Goal: Book appointment/travel/reservation

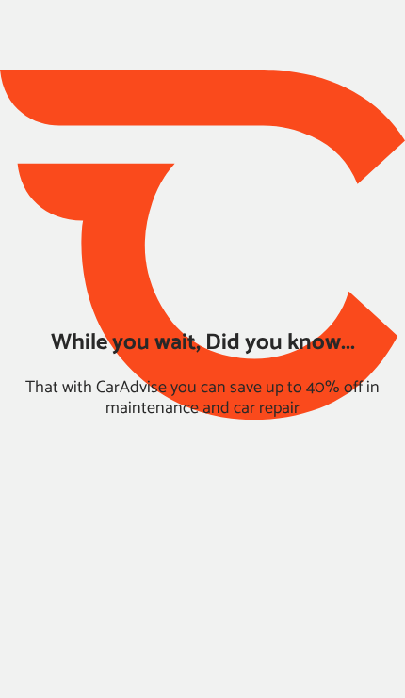
type input "*****"
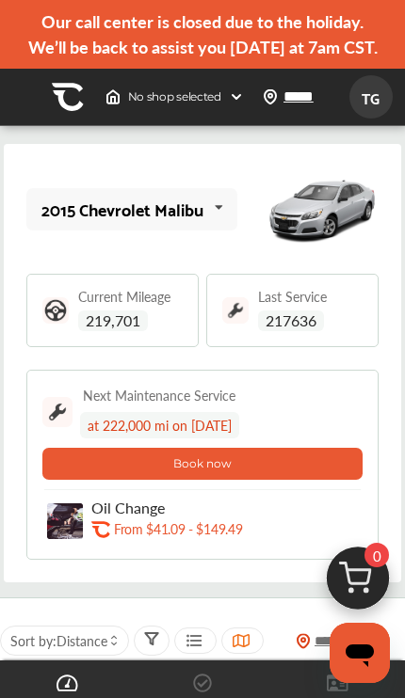
click at [156, 331] on div "Current Mileage 219,701" at bounding box center [130, 310] width 104 height 41
click at [152, 331] on div "Current Mileage 219,701" at bounding box center [130, 310] width 104 height 41
click at [133, 331] on span "219,701" at bounding box center [113, 321] width 70 height 21
click at [97, 331] on span "219,701" at bounding box center [113, 321] width 70 height 21
click at [120, 331] on span "219,701" at bounding box center [113, 321] width 70 height 21
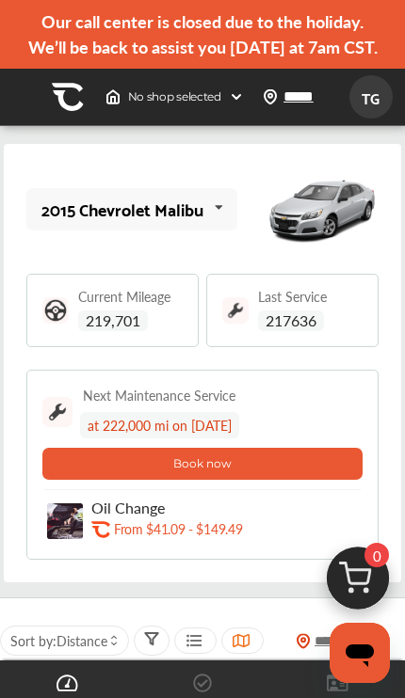
click at [160, 331] on div "Current Mileage 219,701" at bounding box center [130, 310] width 104 height 41
click at [154, 331] on div "Current Mileage 219,701" at bounding box center [130, 310] width 104 height 41
click at [161, 331] on div "Current Mileage 219,701" at bounding box center [130, 310] width 104 height 41
click at [105, 331] on span "219,701" at bounding box center [113, 321] width 70 height 21
click at [136, 331] on span "219,702" at bounding box center [113, 321] width 70 height 21
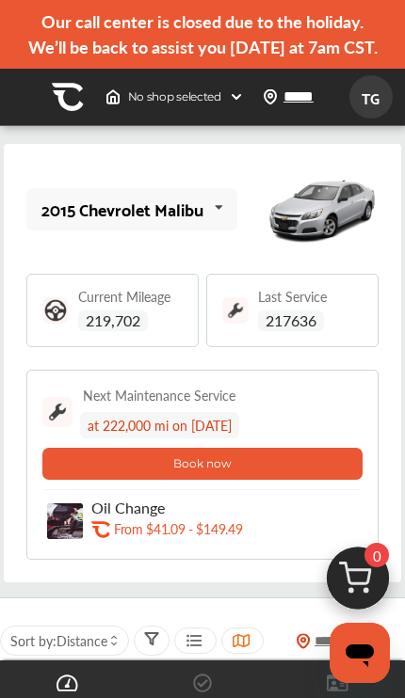
click at [147, 331] on span "219,702" at bounding box center [113, 321] width 70 height 21
click at [175, 104] on span "No shop selected" at bounding box center [174, 96] width 93 height 15
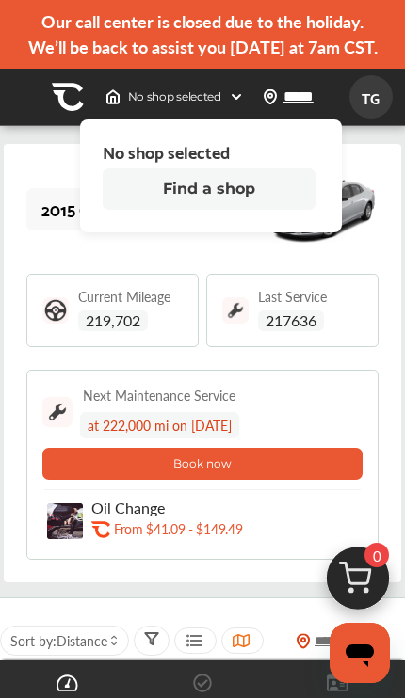
click at [189, 202] on button "Find a shop" at bounding box center [209, 188] width 213 height 41
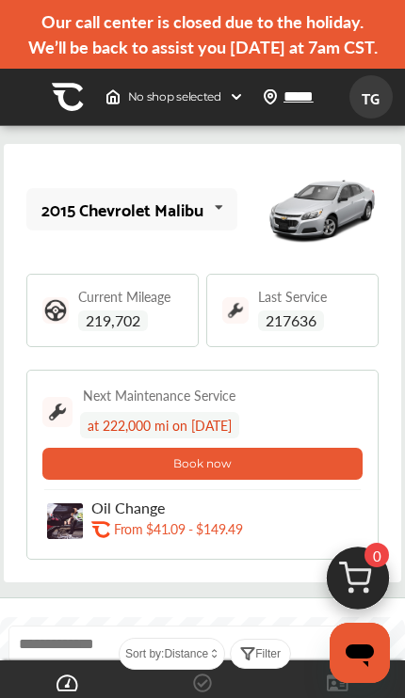
click at [146, 104] on span "No shop selected" at bounding box center [174, 96] width 93 height 15
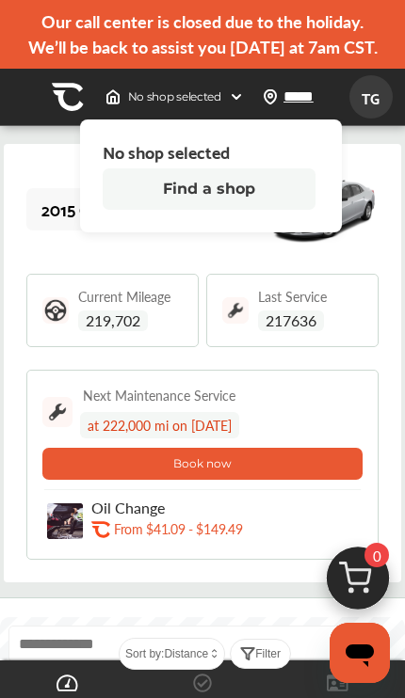
click at [173, 206] on button "Find a shop" at bounding box center [209, 188] width 213 height 41
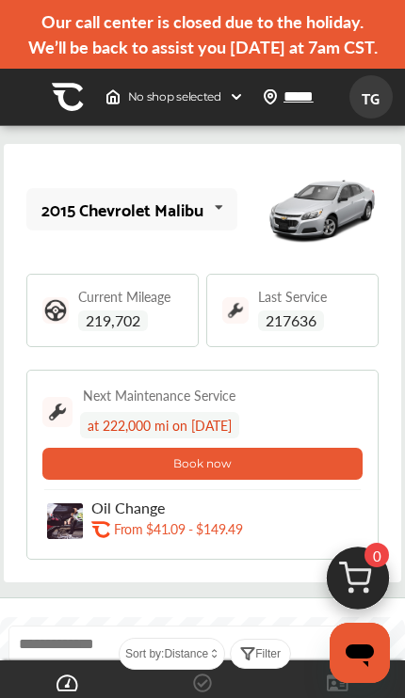
click at [145, 330] on div "Current Mileage 219,702" at bounding box center [130, 310] width 104 height 41
click at [78, 687] on span at bounding box center [68, 685] width 30 height 30
click at [200, 686] on icon at bounding box center [202, 683] width 18 height 18
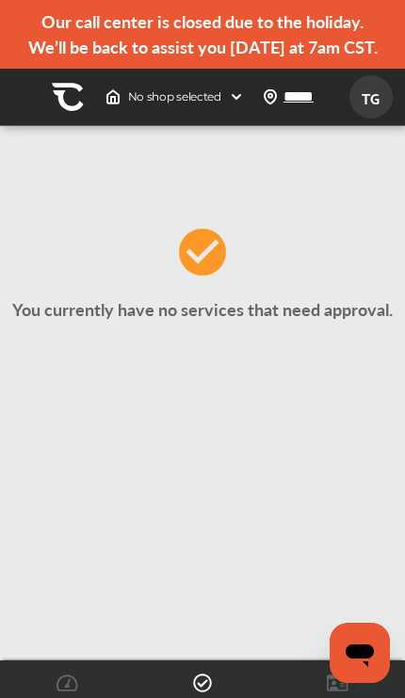
click at [85, 680] on link at bounding box center [67, 683] width 48 height 22
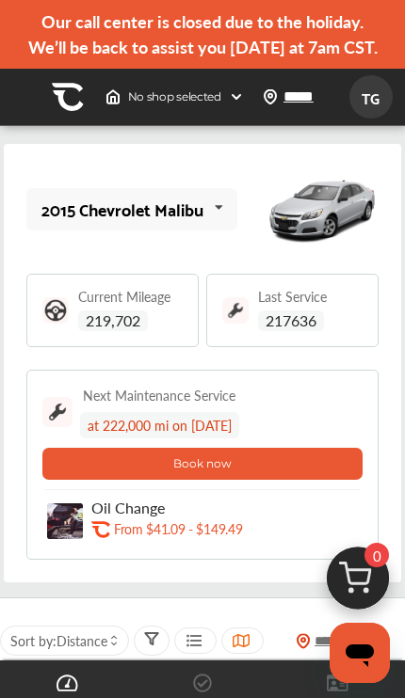
click at [219, 104] on span "No shop selected" at bounding box center [174, 96] width 93 height 15
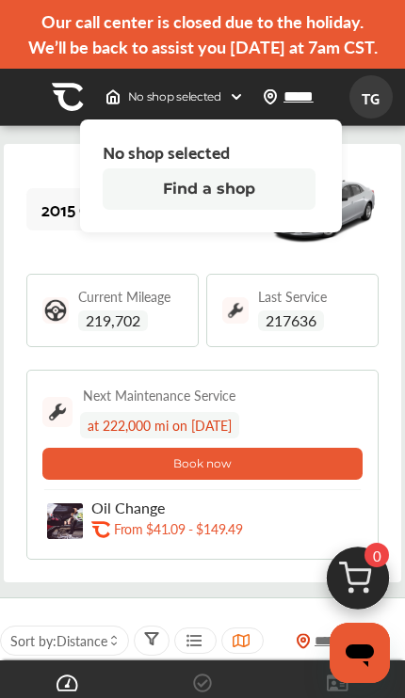
click at [229, 210] on button "Find a shop" at bounding box center [209, 188] width 213 height 41
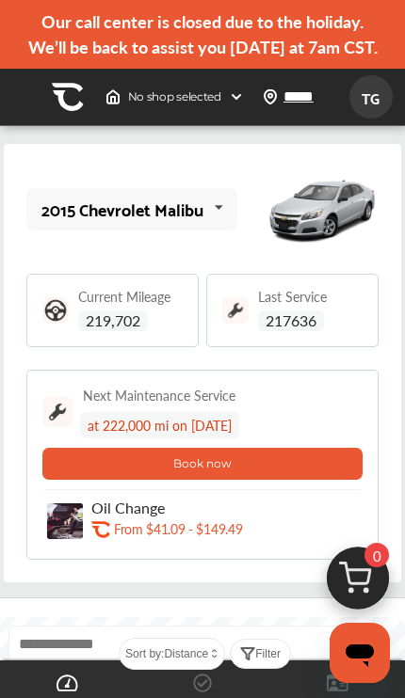
click at [236, 104] on img at bounding box center [236, 96] width 15 height 15
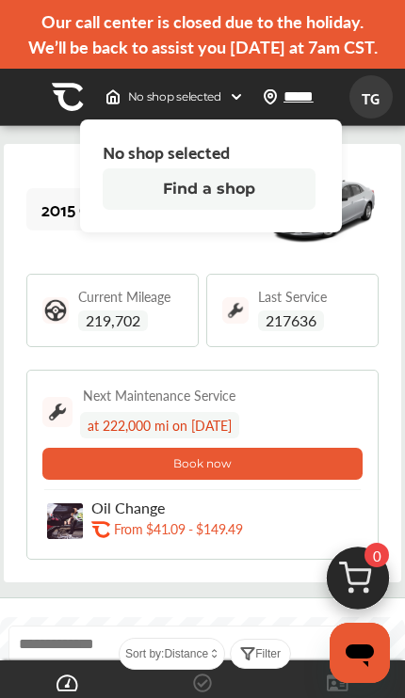
click at [232, 210] on button "Find a shop" at bounding box center [209, 188] width 213 height 41
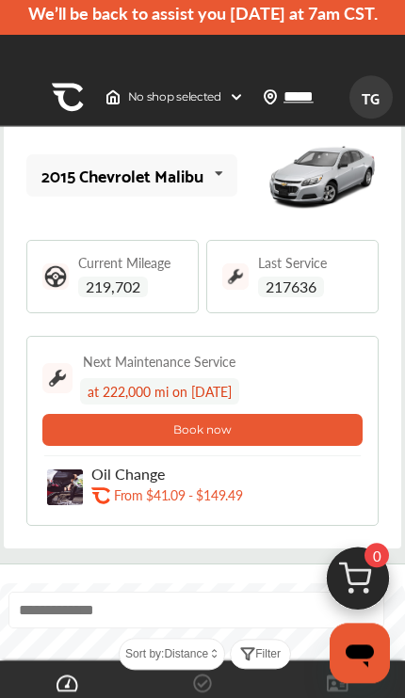
scroll to position [33, 0]
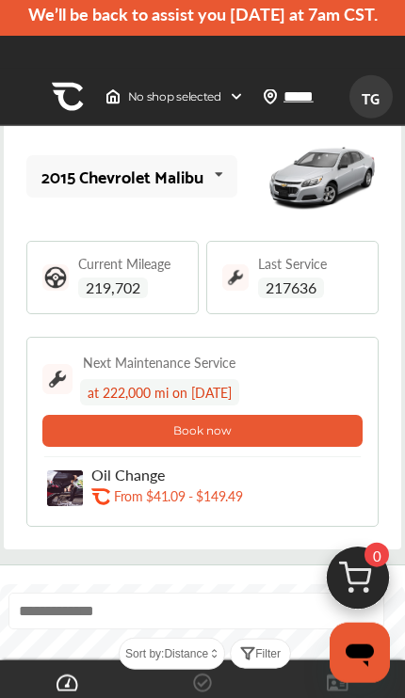
click at [265, 447] on button "Book now" at bounding box center [202, 431] width 320 height 32
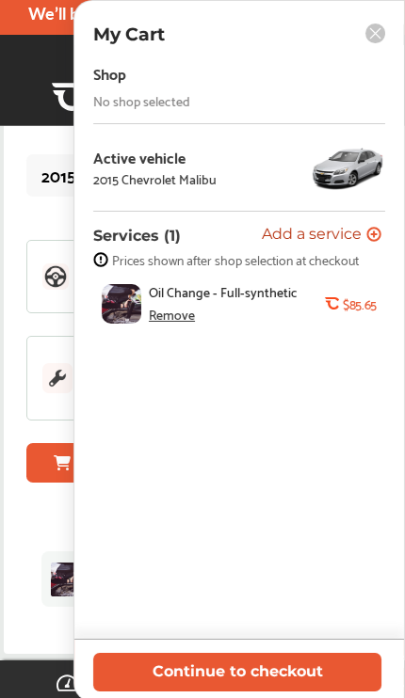
click at [258, 685] on button "Continue to checkout" at bounding box center [237, 672] width 288 height 39
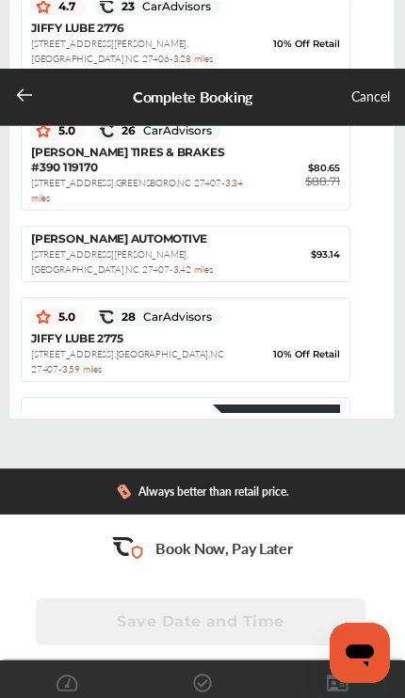
scroll to position [767, 0]
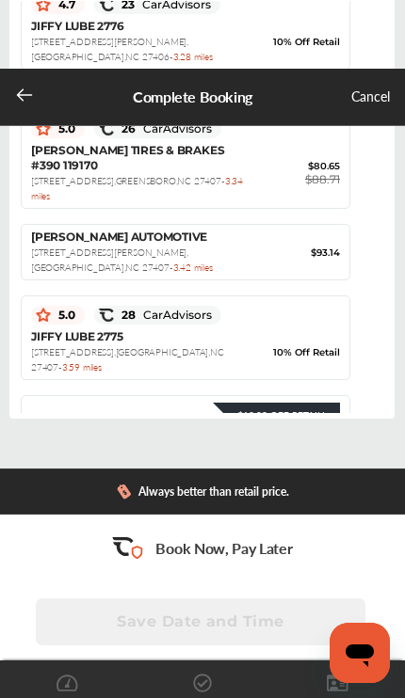
click at [284, 425] on div "4.6 39 CarAdvisors $13.80 Off Retail!" at bounding box center [185, 439] width 309 height 28
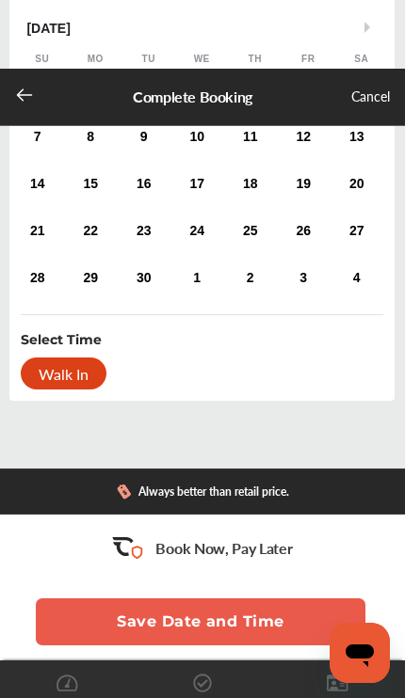
scroll to position [304, 0]
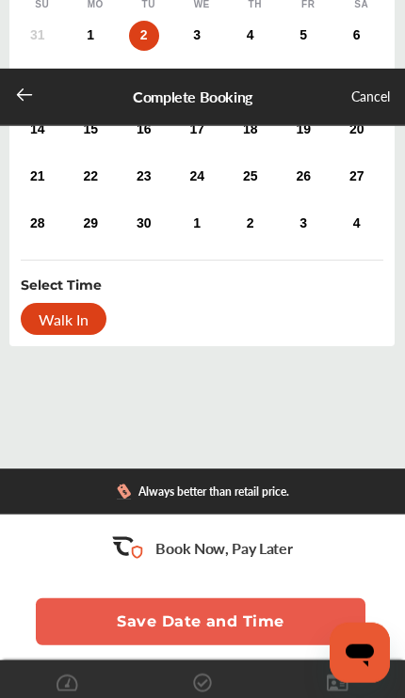
click at [81, 335] on div "Walk In" at bounding box center [64, 319] width 86 height 32
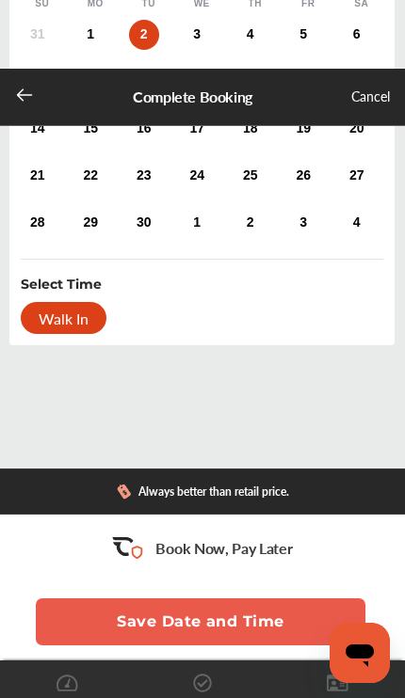
scroll to position [359, 0]
click at [207, 623] on button "Save Date and Time" at bounding box center [200, 622] width 329 height 47
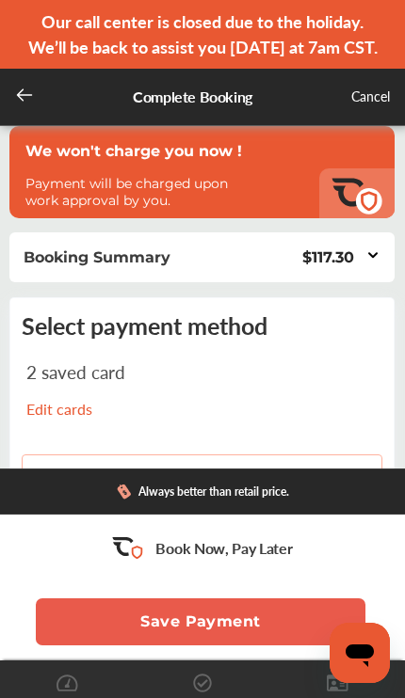
click at [352, 266] on div "$117.30" at bounding box center [328, 257] width 52 height 18
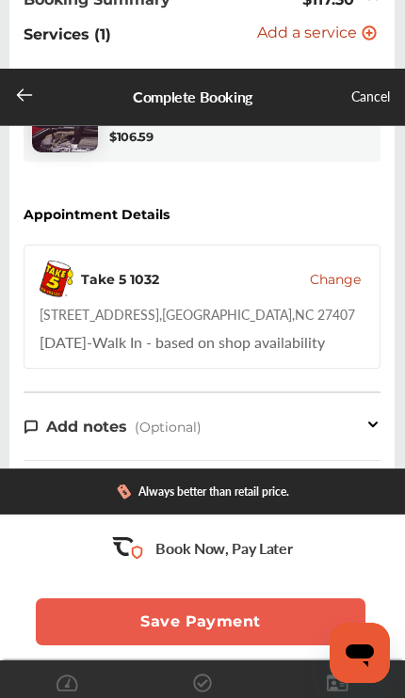
scroll to position [257, 0]
